Goal: Information Seeking & Learning: Learn about a topic

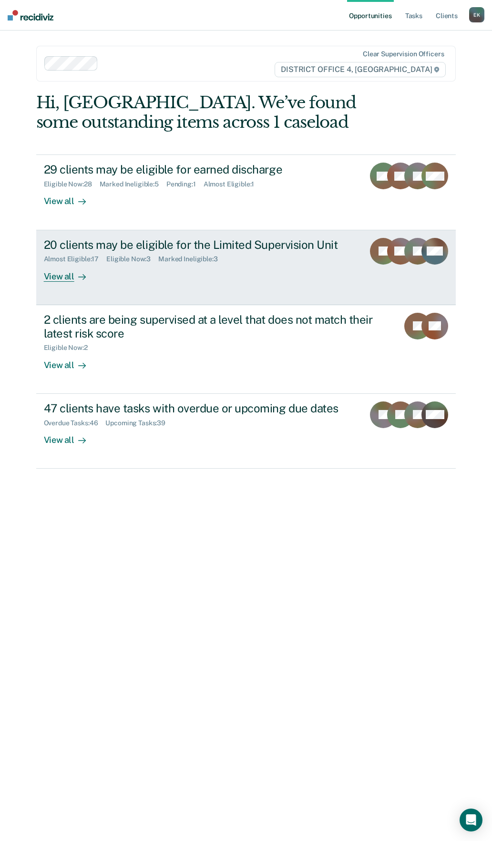
click at [337, 246] on div "20 clients may be eligible for the Limited Supervision Unit" at bounding box center [200, 245] width 313 height 14
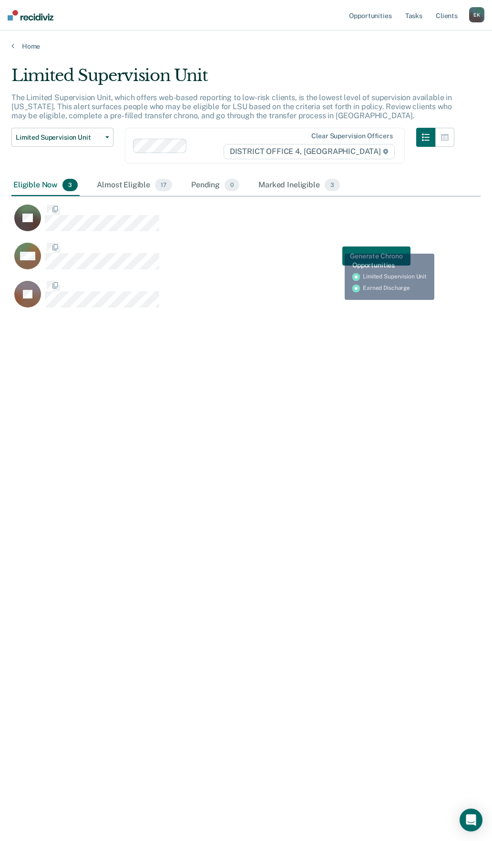
scroll to position [696, 462]
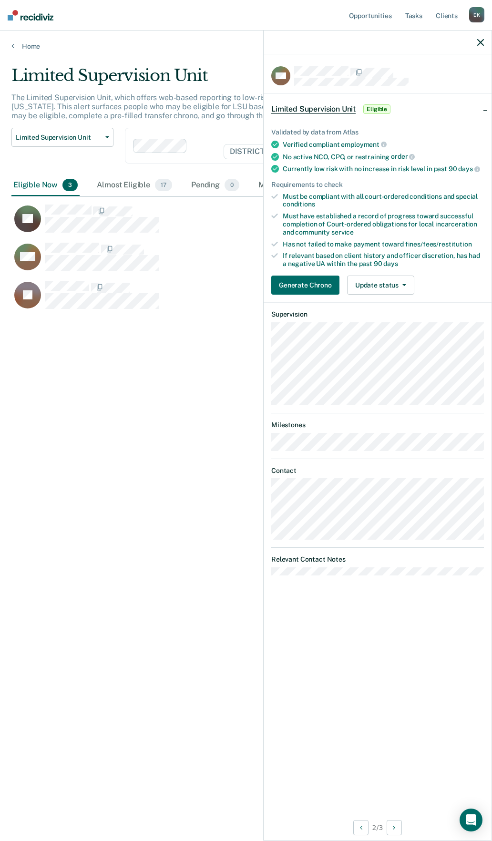
click at [480, 38] on div at bounding box center [378, 43] width 228 height 24
